Goal: Complete application form: Fill out and submit a form for a specific purpose

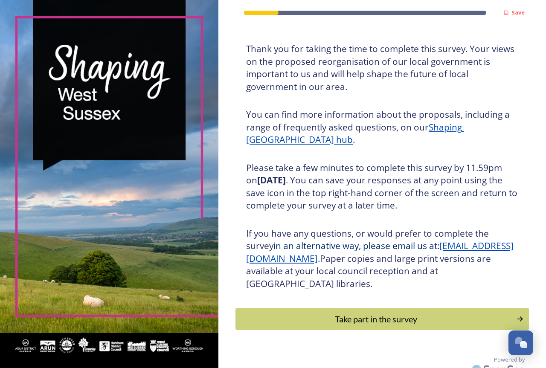
scroll to position [54, 0]
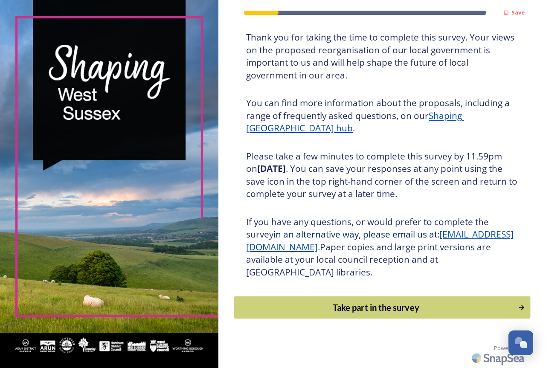
click at [364, 308] on div "Take part in the survey" at bounding box center [376, 307] width 274 height 13
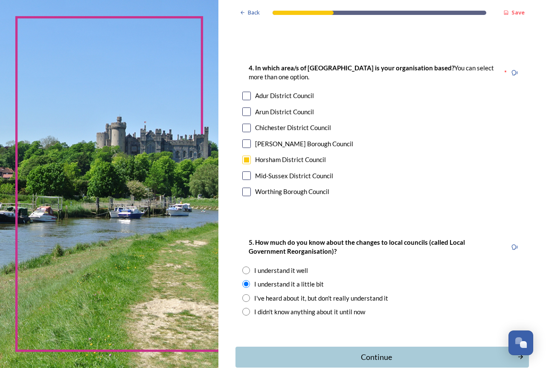
scroll to position [576, 0]
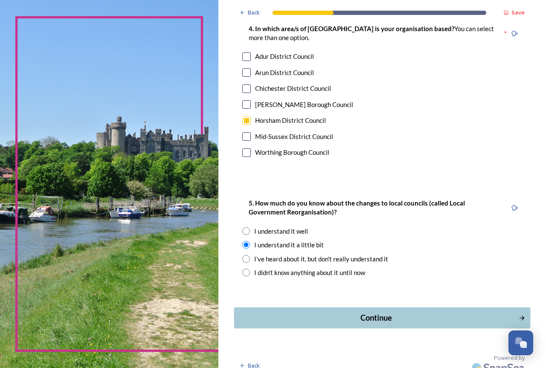
click at [394, 312] on div "Continue" at bounding box center [376, 318] width 275 height 12
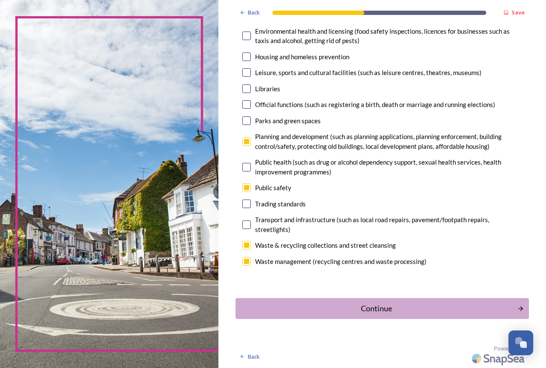
scroll to position [205, 0]
click at [398, 304] on div "Continue" at bounding box center [376, 308] width 275 height 12
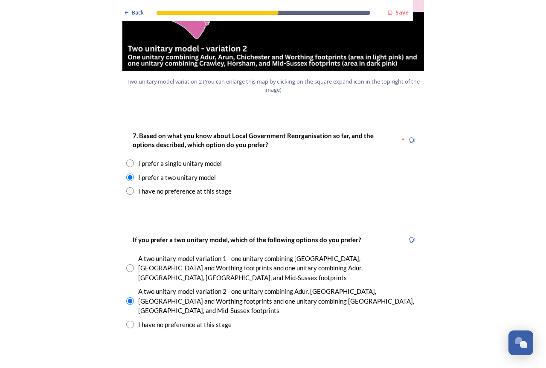
scroll to position [1066, 0]
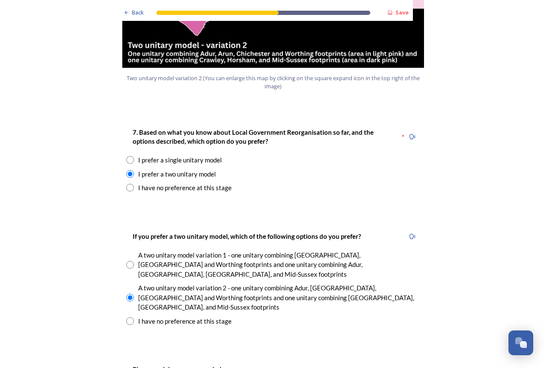
click at [126, 156] on input "radio" at bounding box center [130, 160] width 8 height 8
radio input "true"
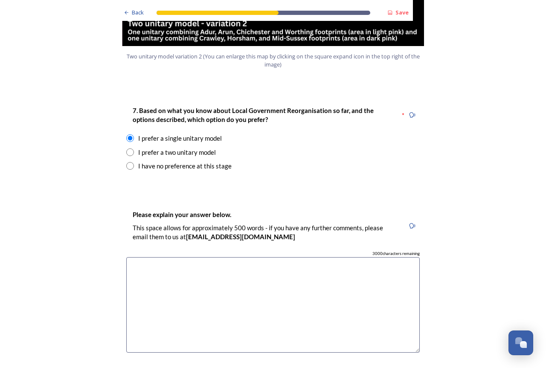
scroll to position [1108, 0]
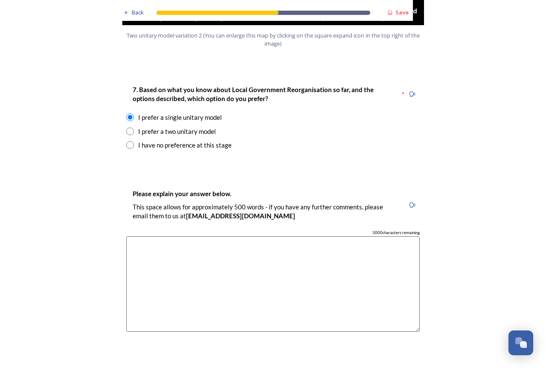
click at [147, 236] on textarea at bounding box center [272, 284] width 293 height 96
type textarea "A"
click at [337, 236] on textarea "The all sussex model will have a larger strategic view, avoid the splitting out…" at bounding box center [272, 284] width 293 height 96
click at [144, 236] on textarea "The all sussex model will have a larger strategic view, avoid the splitting out…" at bounding box center [272, 284] width 293 height 96
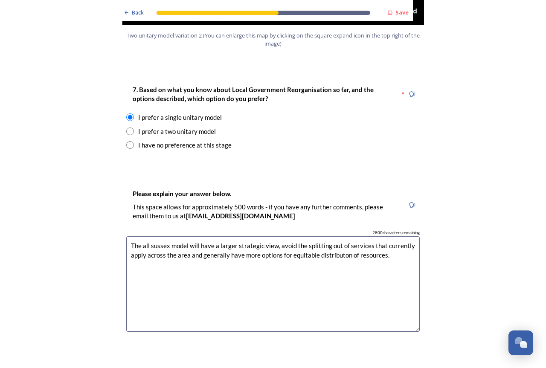
click at [341, 236] on textarea "The all sussex model will have a larger strategic view, avoid the splitting out…" at bounding box center [272, 284] width 293 height 96
click at [396, 236] on textarea "The all sussex model will have a larger strategic view, avoid the splitting out…" at bounding box center [272, 284] width 293 height 96
drag, startPoint x: 349, startPoint y: 249, endPoint x: 182, endPoint y: 234, distance: 167.7
click at [182, 236] on textarea "The all sussex model will have a larger strategic view, avoid the splitting out…" at bounding box center [272, 284] width 293 height 96
click at [176, 243] on textarea "The all sussex model will have a larger strategic view, avoid the splitting out…" at bounding box center [272, 284] width 293 height 96
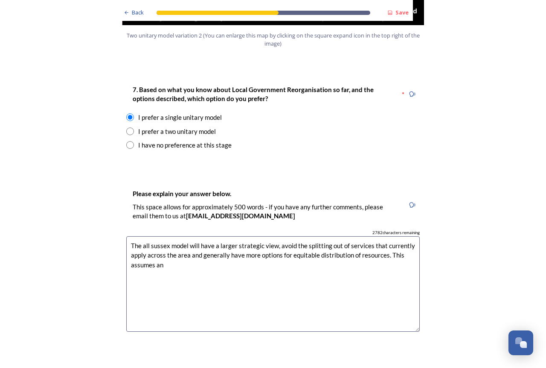
click at [156, 270] on textarea "The all sussex model will have a larger strategic view, avoid the splitting out…" at bounding box center [272, 284] width 293 height 96
click at [509, 49] on div "Back Save Prioritising future services As explained on our Shaping [GEOGRAPHIC_…" at bounding box center [273, 303] width 546 height 2823
click at [185, 244] on textarea "The all sussex model will have a larger strategic view, avoid the splitting out…" at bounding box center [272, 284] width 293 height 96
click at [153, 240] on textarea "The all sussex model will have a larger strategic view, avoid the splitting out…" at bounding box center [272, 284] width 293 height 96
click at [260, 237] on textarea "The all sussex model will have a larger strategic view, avoid the splitting out…" at bounding box center [272, 284] width 293 height 96
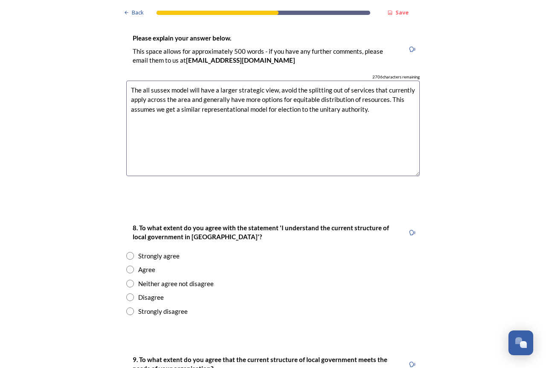
scroll to position [1279, 0]
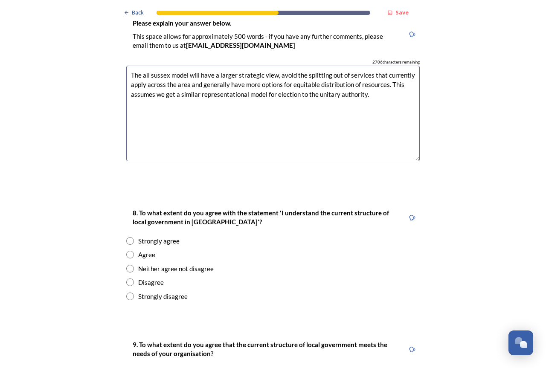
type textarea "The all sussex model will have a larger strategic view, avoid the splitting out…"
click at [126, 251] on input "radio" at bounding box center [130, 255] width 8 height 8
radio input "true"
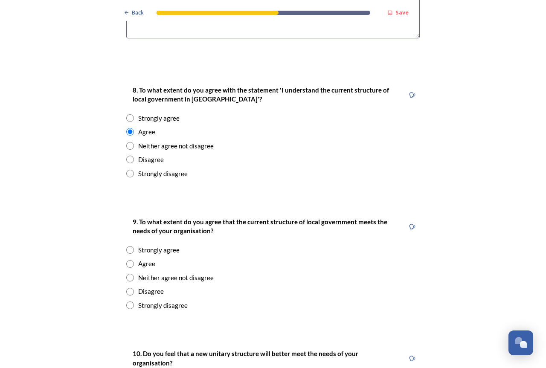
scroll to position [1407, 0]
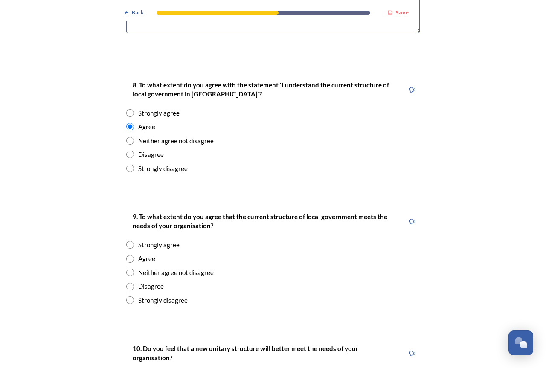
click at [127, 269] on input "radio" at bounding box center [130, 273] width 8 height 8
radio input "true"
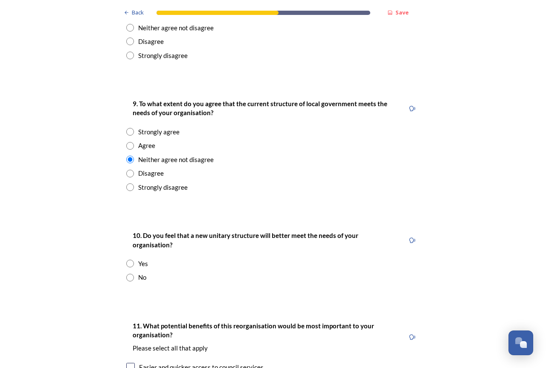
scroll to position [1535, 0]
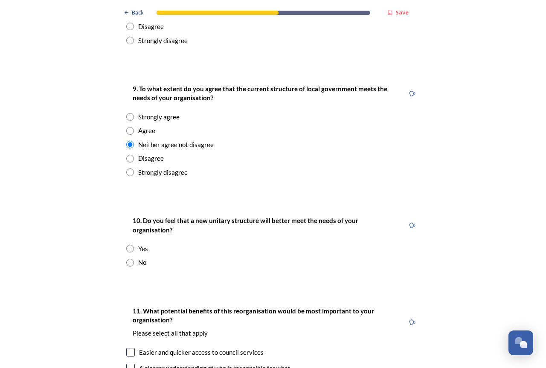
click at [127, 127] on input "radio" at bounding box center [130, 131] width 8 height 8
radio input "true"
drag, startPoint x: 124, startPoint y: 227, endPoint x: 130, endPoint y: 227, distance: 5.6
click at [127, 259] on input "radio" at bounding box center [130, 263] width 8 height 8
radio input "true"
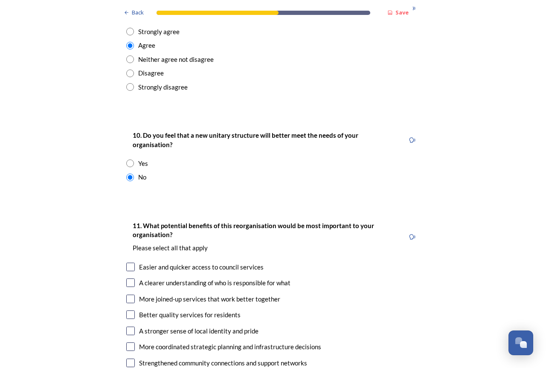
scroll to position [1705, 0]
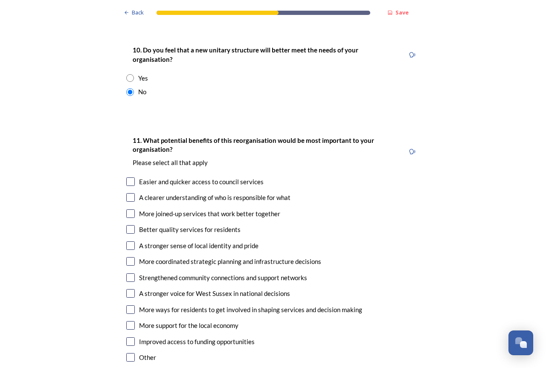
click at [127, 193] on input "checkbox" at bounding box center [130, 197] width 9 height 9
checkbox input "true"
click at [126, 209] on input "checkbox" at bounding box center [130, 213] width 9 height 9
checkbox input "true"
click at [126, 257] on input "checkbox" at bounding box center [130, 261] width 9 height 9
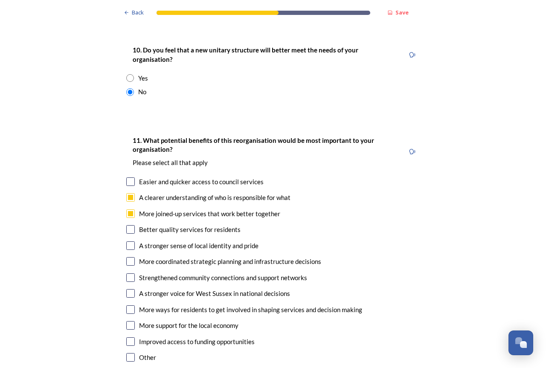
checkbox input "true"
click at [126, 289] on input "checkbox" at bounding box center [130, 293] width 9 height 9
checkbox input "true"
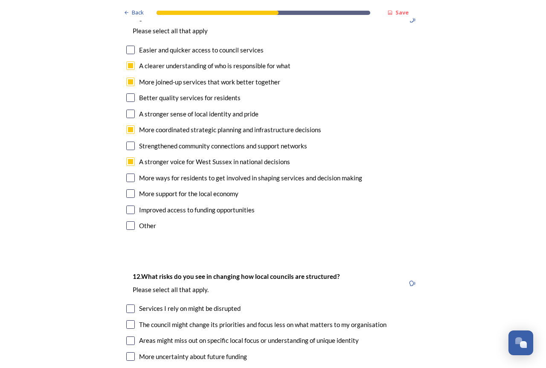
scroll to position [1876, 0]
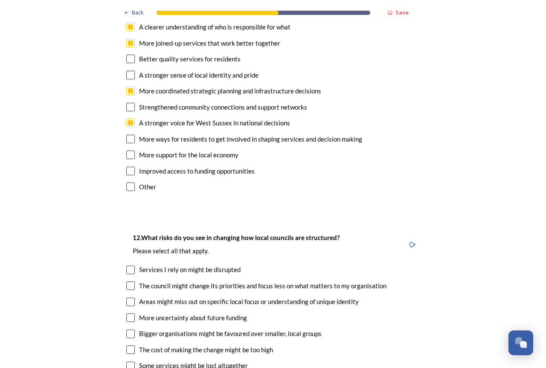
click at [128, 266] on input "checkbox" at bounding box center [130, 270] width 9 height 9
checkbox input "true"
click at [126, 281] on input "checkbox" at bounding box center [130, 285] width 9 height 9
checkbox input "true"
click at [127, 298] on input "checkbox" at bounding box center [130, 302] width 9 height 9
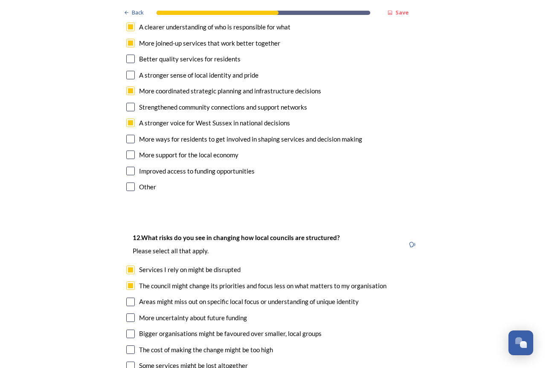
checkbox input "true"
click at [128, 329] on input "checkbox" at bounding box center [130, 333] width 9 height 9
checkbox input "true"
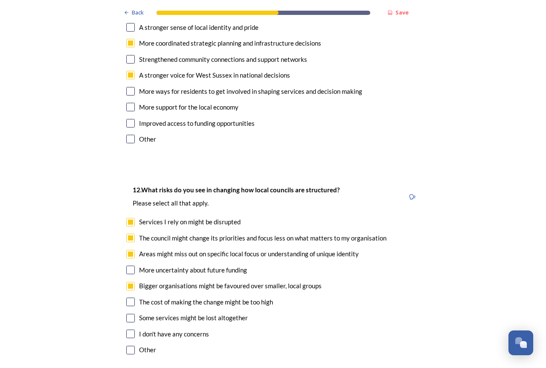
scroll to position [1961, 0]
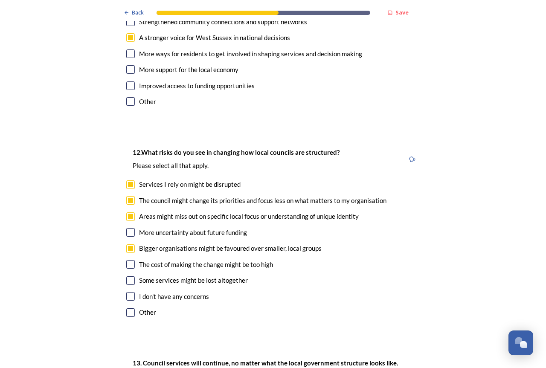
click at [127, 276] on input "checkbox" at bounding box center [130, 280] width 9 height 9
checkbox input "true"
click at [126, 260] on input "checkbox" at bounding box center [130, 264] width 9 height 9
checkbox input "true"
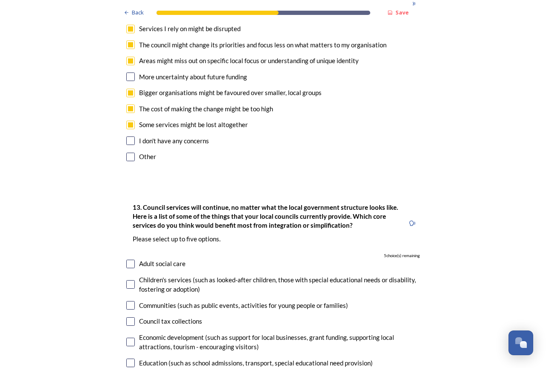
scroll to position [2131, 0]
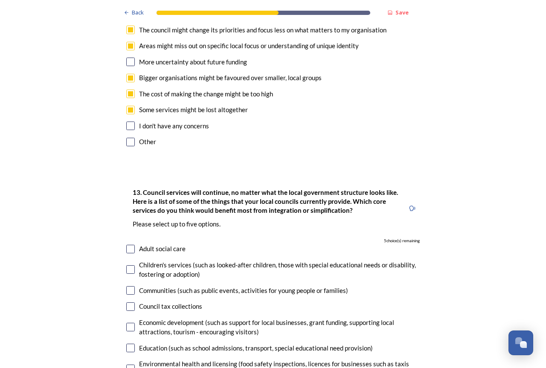
click at [129, 323] on input "checkbox" at bounding box center [130, 327] width 9 height 9
checkbox input "true"
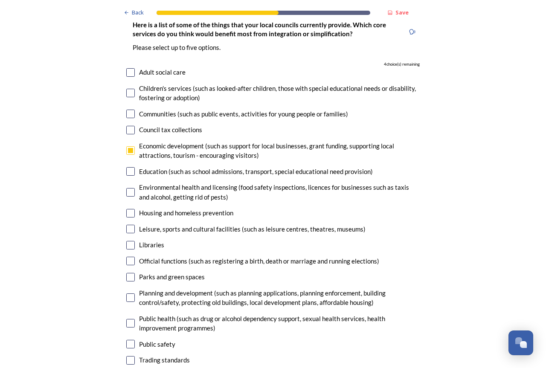
scroll to position [2344, 0]
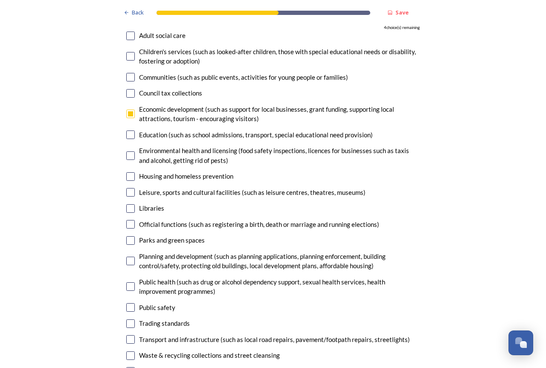
click at [128, 257] on input "checkbox" at bounding box center [130, 261] width 9 height 9
checkbox input "true"
click at [127, 335] on input "checkbox" at bounding box center [130, 339] width 9 height 9
checkbox input "true"
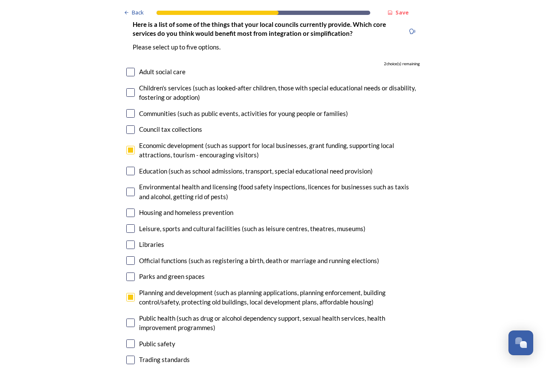
scroll to position [2259, 0]
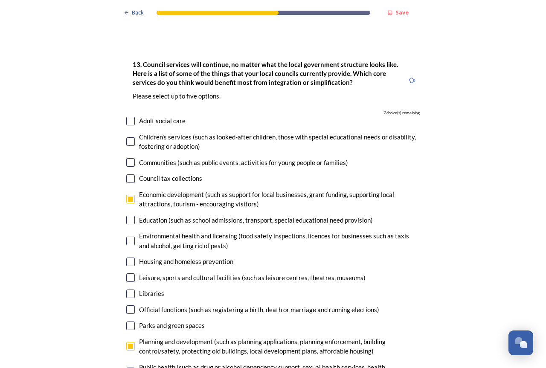
click at [127, 216] on input "checkbox" at bounding box center [130, 220] width 9 height 9
checkbox input "true"
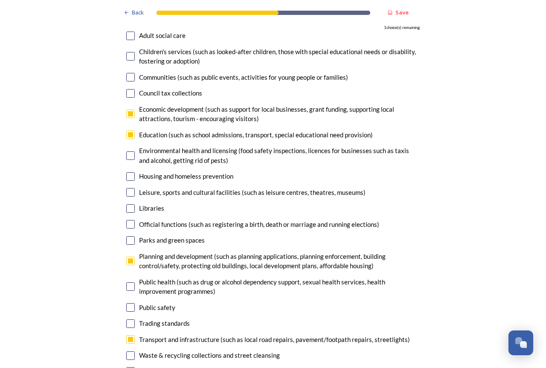
scroll to position [2421, 0]
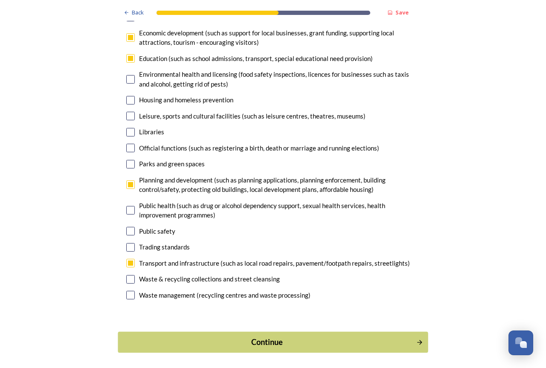
click at [254, 336] on div "Continue" at bounding box center [267, 342] width 289 height 12
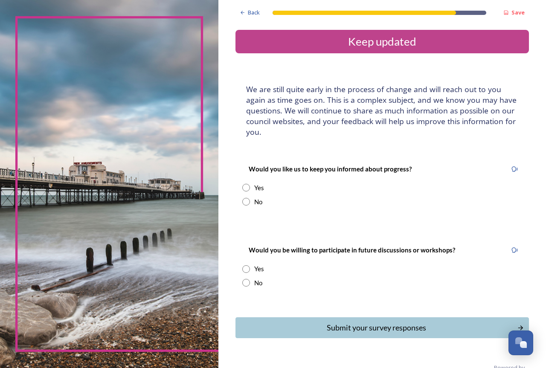
click at [245, 186] on input "radio" at bounding box center [246, 188] width 8 height 8
radio input "true"
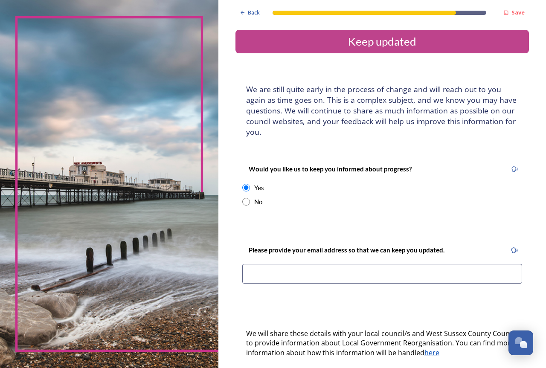
click at [279, 273] on input at bounding box center [382, 274] width 280 height 20
type input "[EMAIL_ADDRESS][DOMAIN_NAME]"
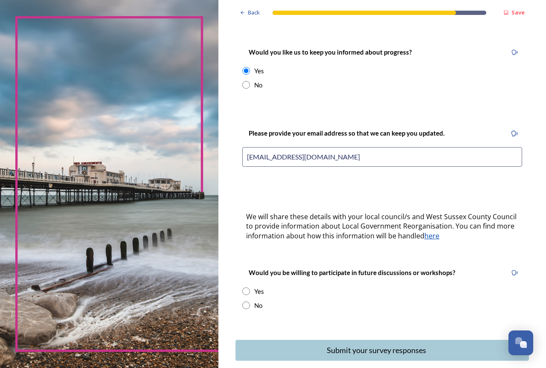
scroll to position [128, 0]
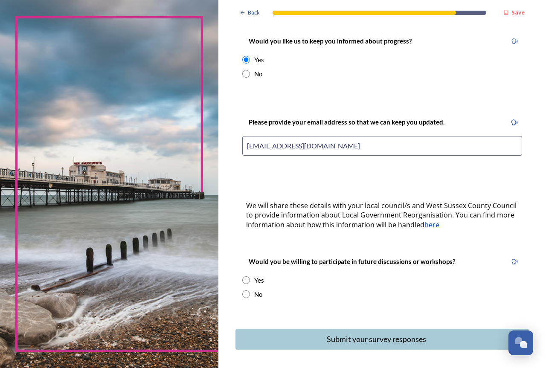
click at [246, 295] on input "radio" at bounding box center [246, 294] width 8 height 8
radio input "true"
click at [359, 335] on div "Submit your survey responses" at bounding box center [376, 339] width 275 height 12
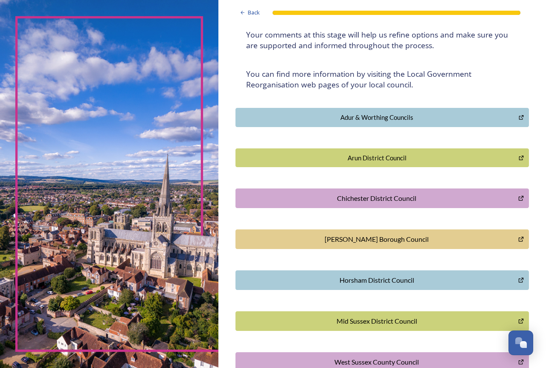
scroll to position [181, 0]
